Goal: Information Seeking & Learning: Check status

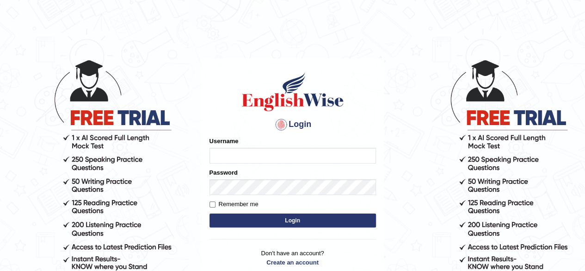
type input "RR12345"
click at [278, 221] on button "Login" at bounding box center [293, 220] width 167 height 14
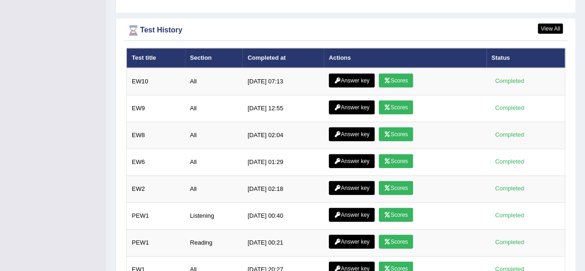
scroll to position [1268, 0]
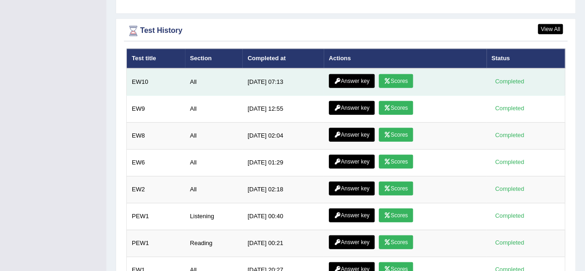
click at [399, 74] on link "Scores" at bounding box center [396, 81] width 34 height 14
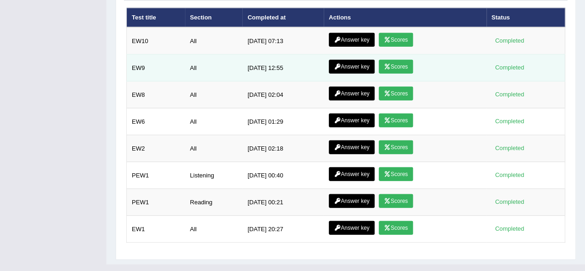
click at [401, 60] on link "Scores" at bounding box center [396, 67] width 34 height 14
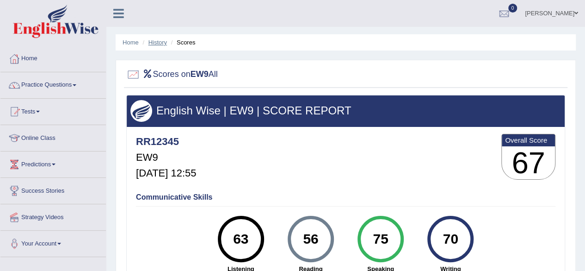
click at [162, 40] on link "History" at bounding box center [157, 42] width 19 height 7
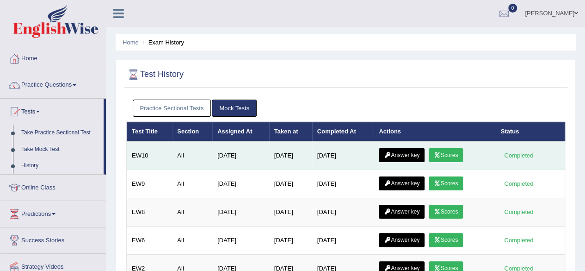
click at [461, 155] on link "Scores" at bounding box center [446, 155] width 34 height 14
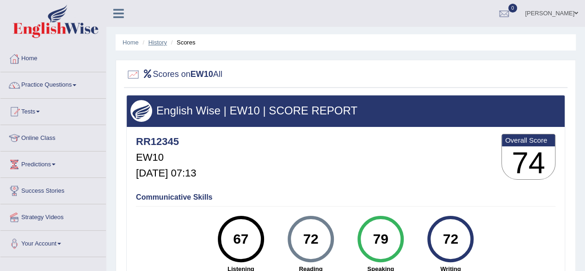
click at [156, 43] on link "History" at bounding box center [157, 42] width 19 height 7
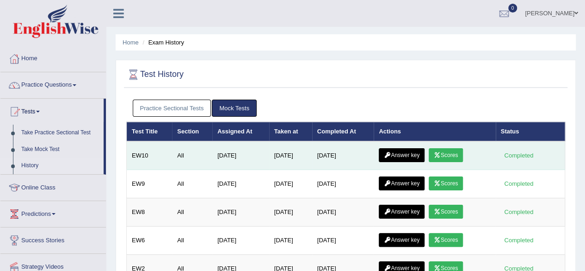
click at [403, 156] on link "Answer key" at bounding box center [402, 155] width 46 height 14
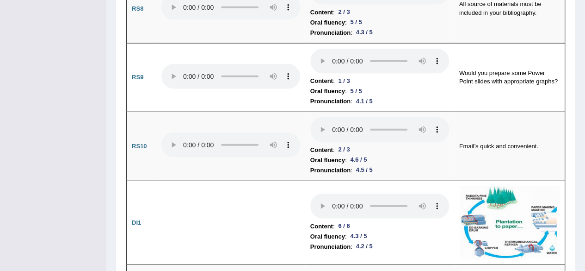
scroll to position [1239, 0]
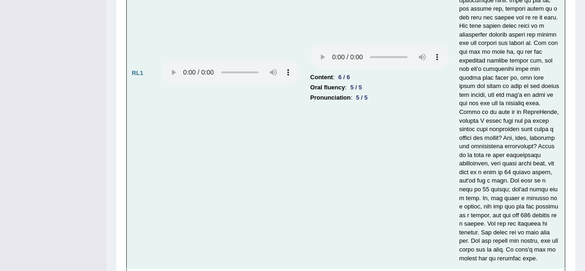
scroll to position [1971, 0]
click at [326, 101] on td "Content : 6 / 6 Oral fluency : 5 / 5 Pronunciation : 5 / 5" at bounding box center [379, 72] width 149 height 389
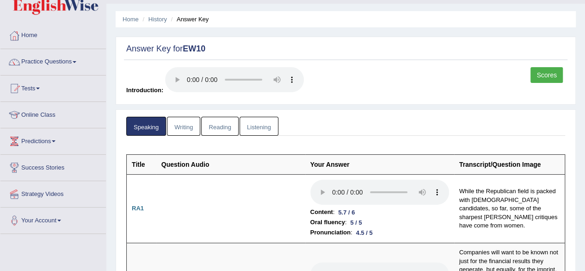
scroll to position [0, 0]
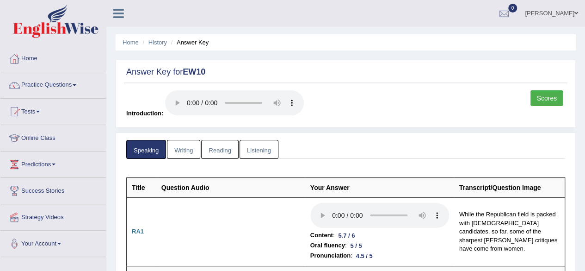
click at [184, 155] on link "Writing" at bounding box center [183, 149] width 33 height 19
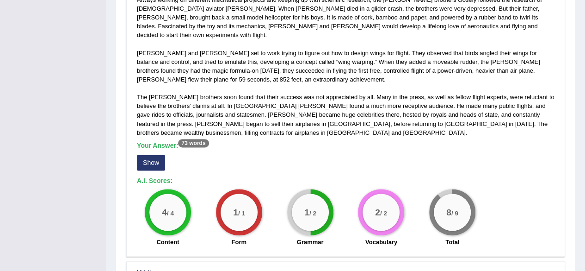
scroll to position [530, 0]
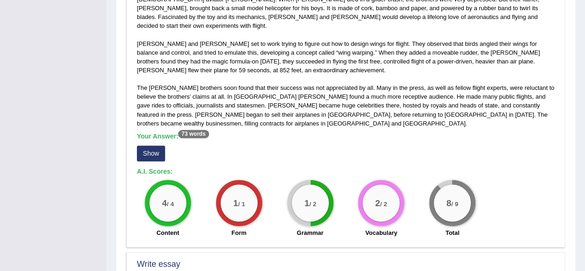
click at [145, 148] on button "Show" at bounding box center [151, 153] width 28 height 16
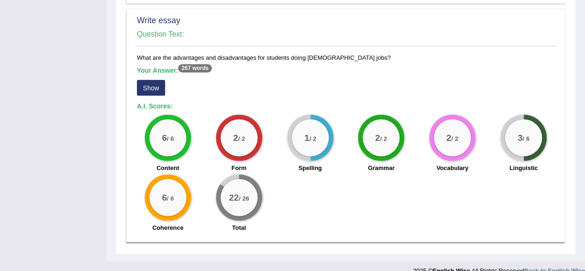
scroll to position [792, 0]
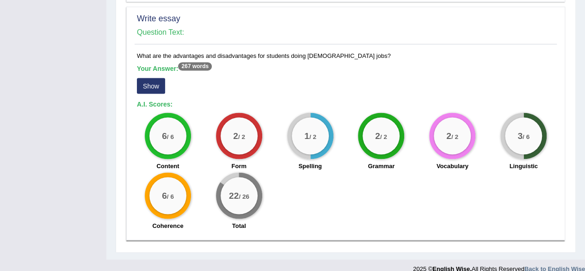
click at [155, 78] on button "Show" at bounding box center [151, 86] width 28 height 16
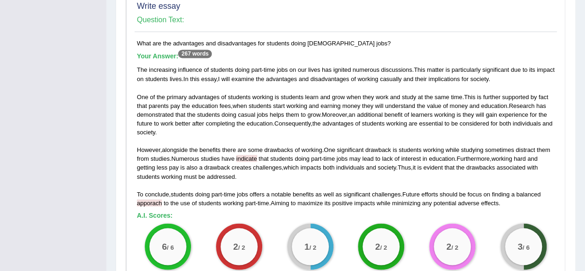
scroll to position [809, 0]
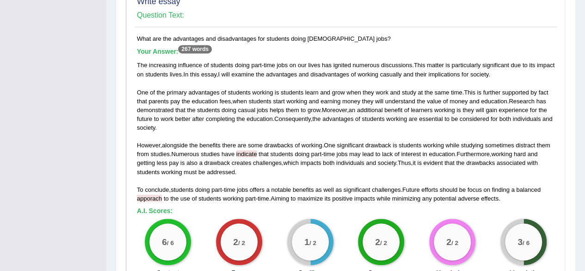
click at [360, 150] on span "may" at bounding box center [355, 153] width 12 height 7
click at [349, 156] on div "The increasing influence of students doing part - time jobs on our lives has ig…" at bounding box center [346, 132] width 418 height 142
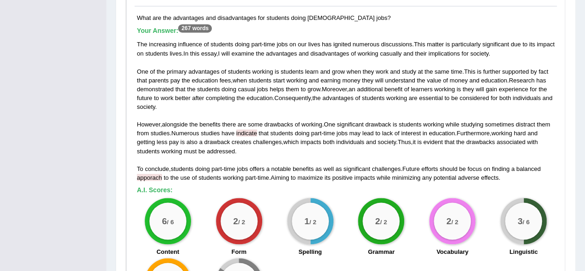
scroll to position [829, 0]
